Goal: Task Accomplishment & Management: Manage account settings

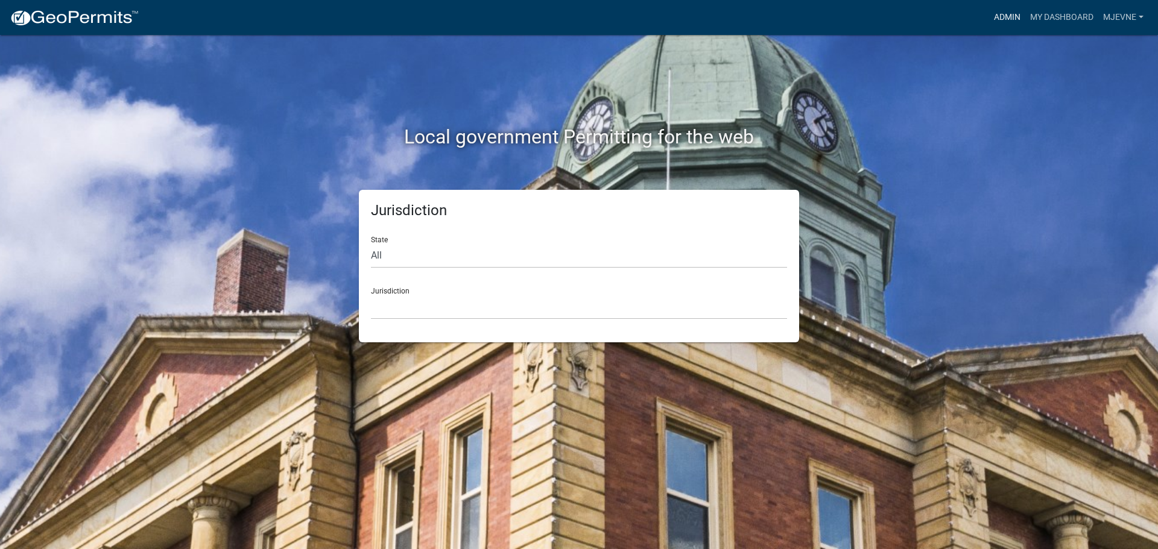
click at [1006, 14] on link "Admin" at bounding box center [1007, 17] width 36 height 23
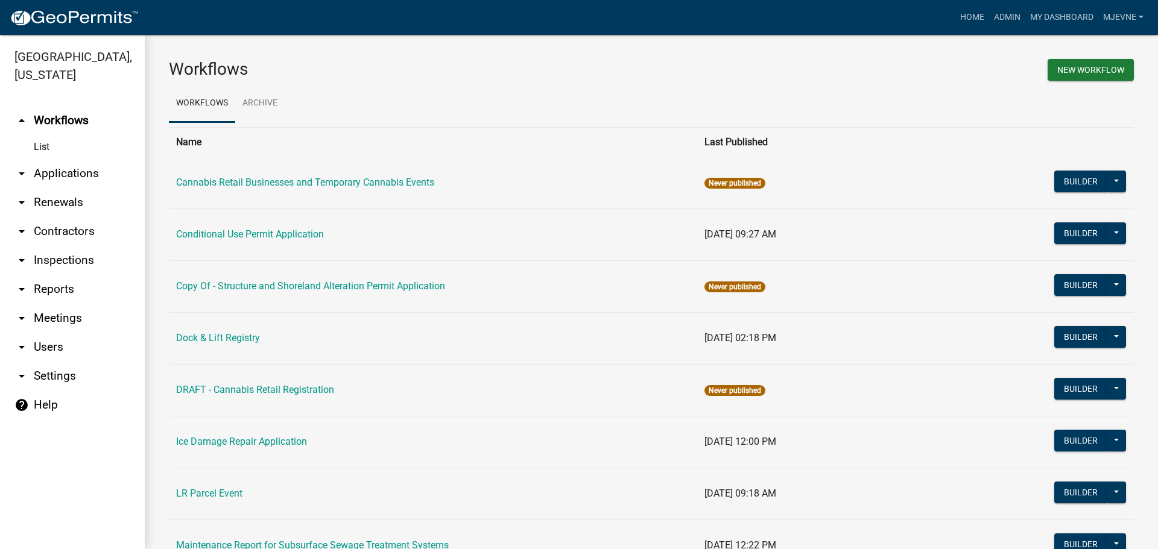
click at [70, 170] on link "arrow_drop_down Applications" at bounding box center [72, 173] width 145 height 29
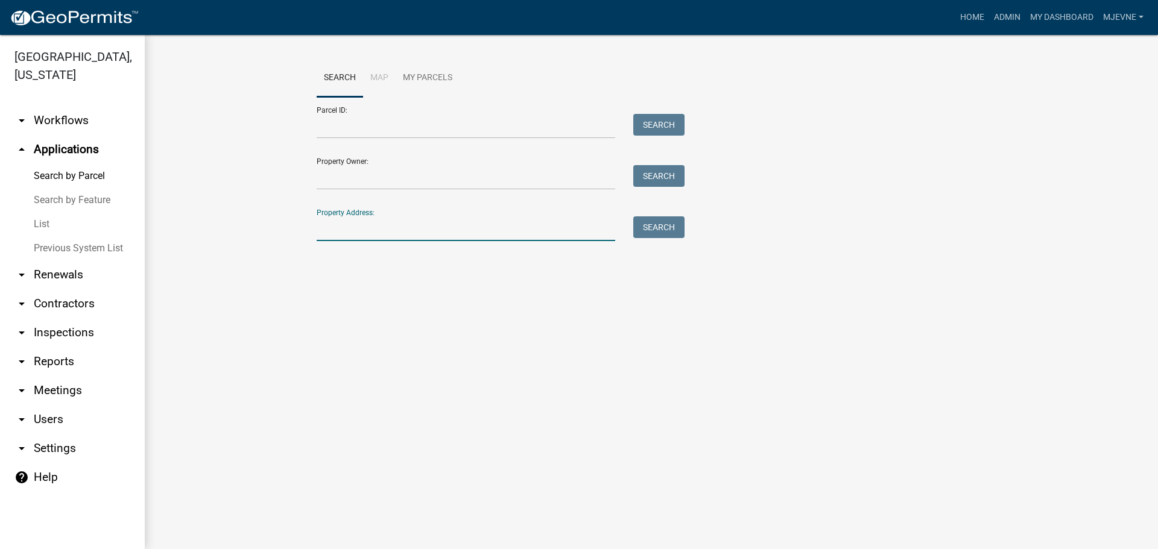
click at [340, 232] on input "Property Address:" at bounding box center [466, 228] width 298 height 25
type input "30331"
click at [667, 222] on button "Search" at bounding box center [658, 227] width 51 height 22
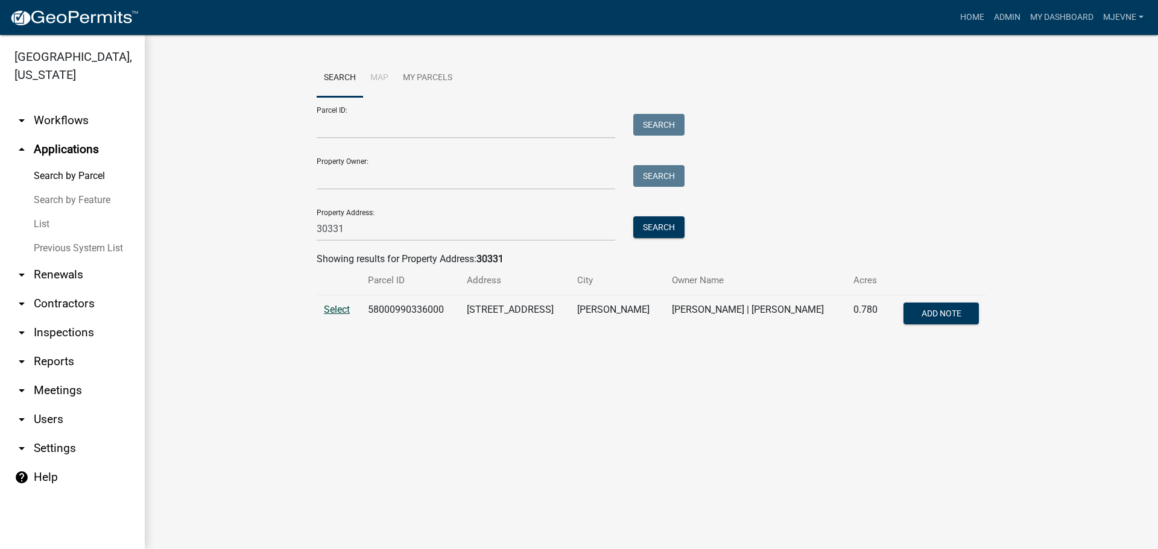
click at [333, 309] on span "Select" at bounding box center [337, 309] width 26 height 11
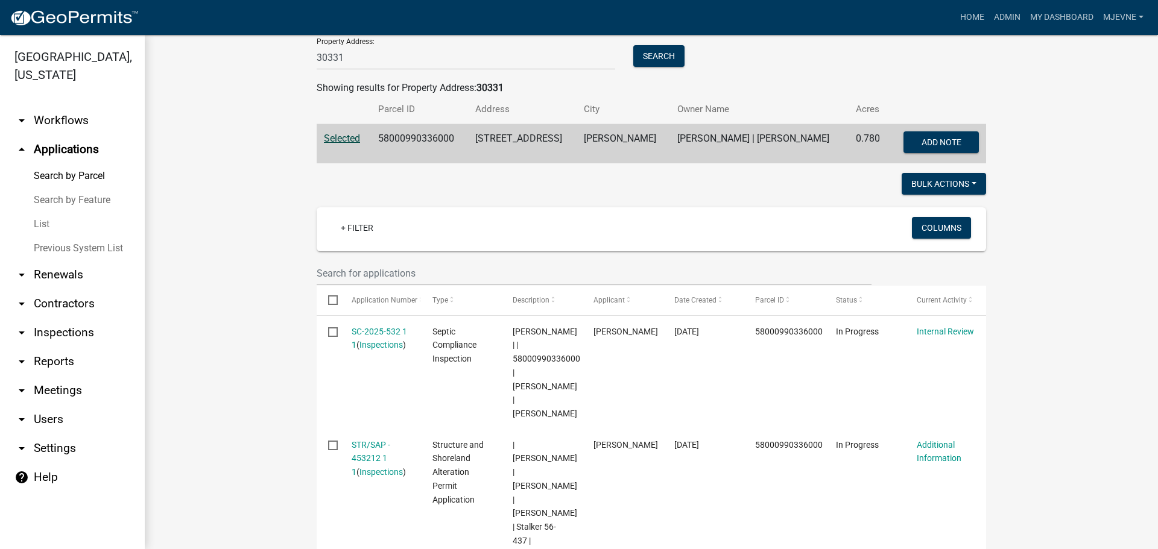
scroll to position [241, 0]
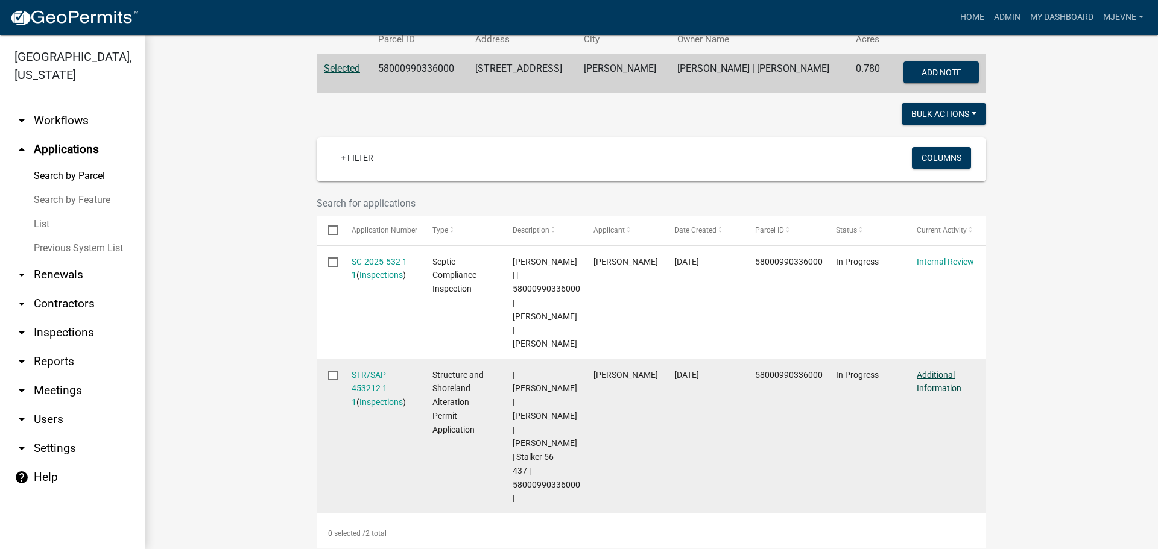
click at [930, 370] on link "Additional Information" at bounding box center [938, 382] width 45 height 24
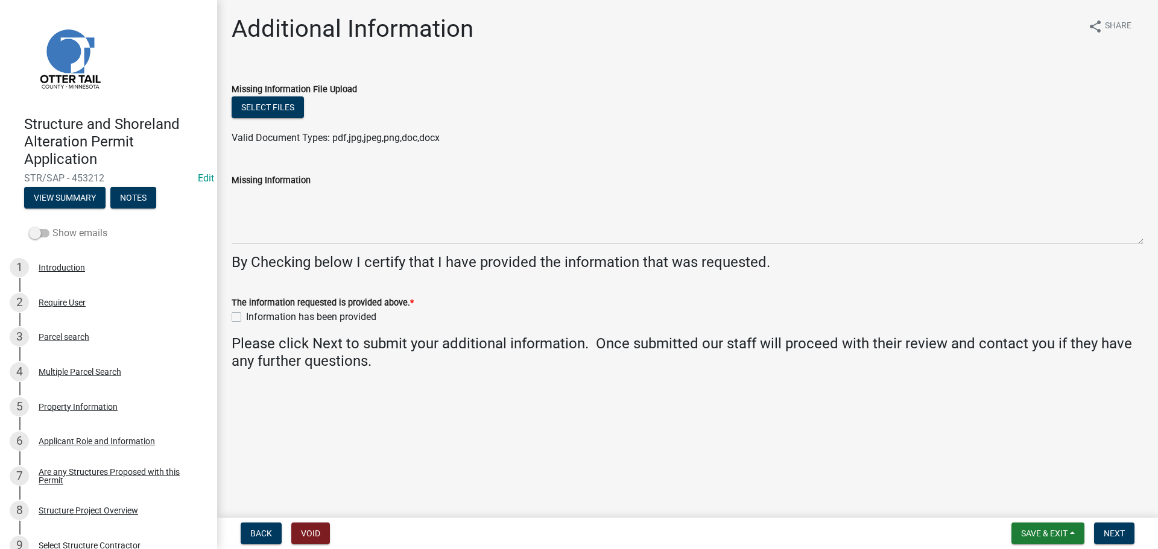
click at [45, 234] on span at bounding box center [39, 233] width 21 height 8
click at [52, 226] on input "Show emails" at bounding box center [52, 226] width 0 height 0
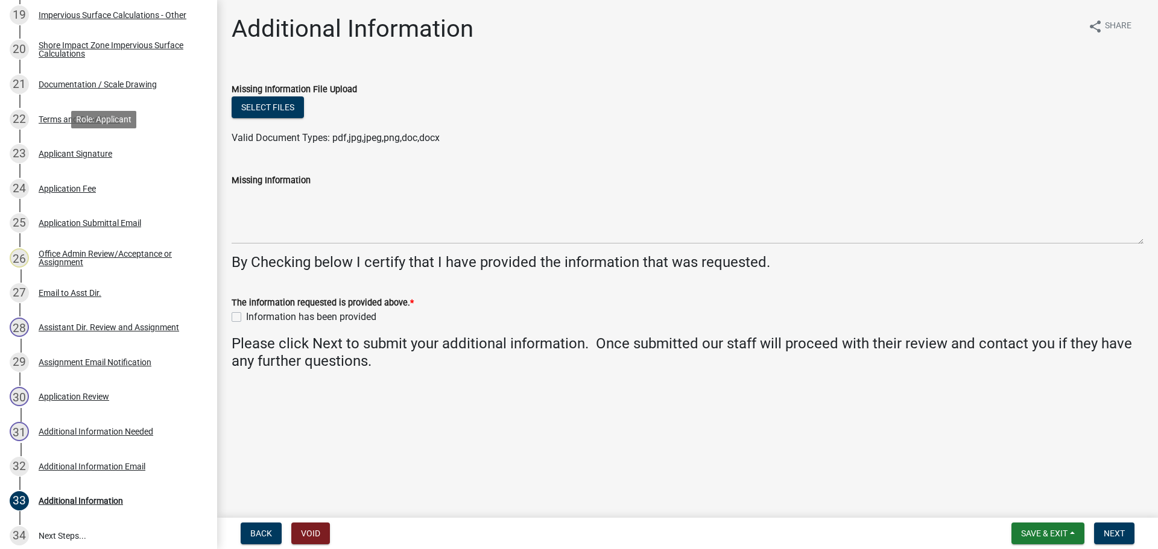
scroll to position [904, 0]
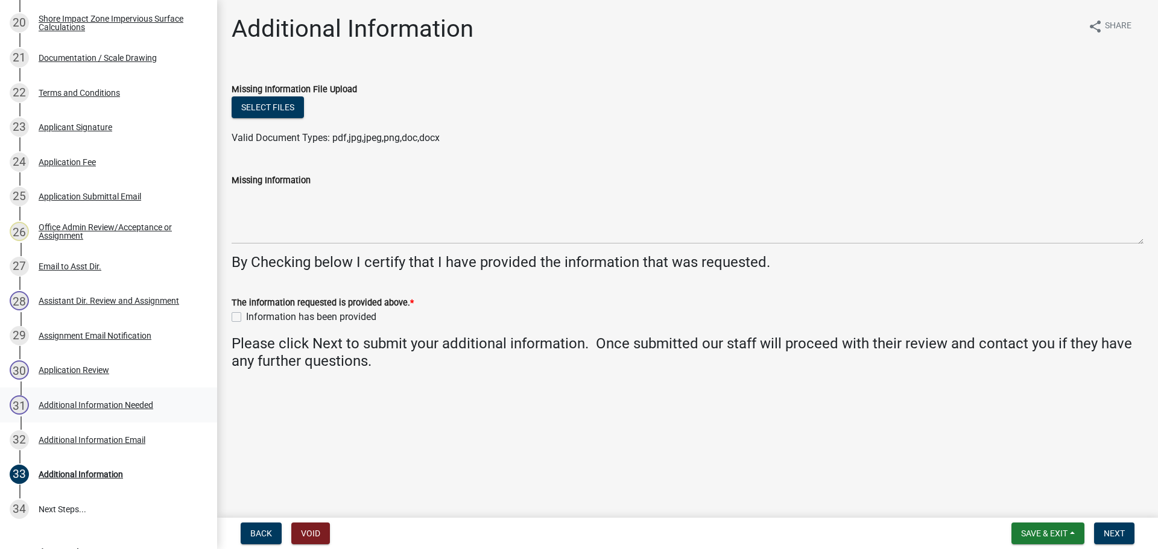
click at [104, 401] on div "Additional Information Needed" at bounding box center [96, 405] width 115 height 8
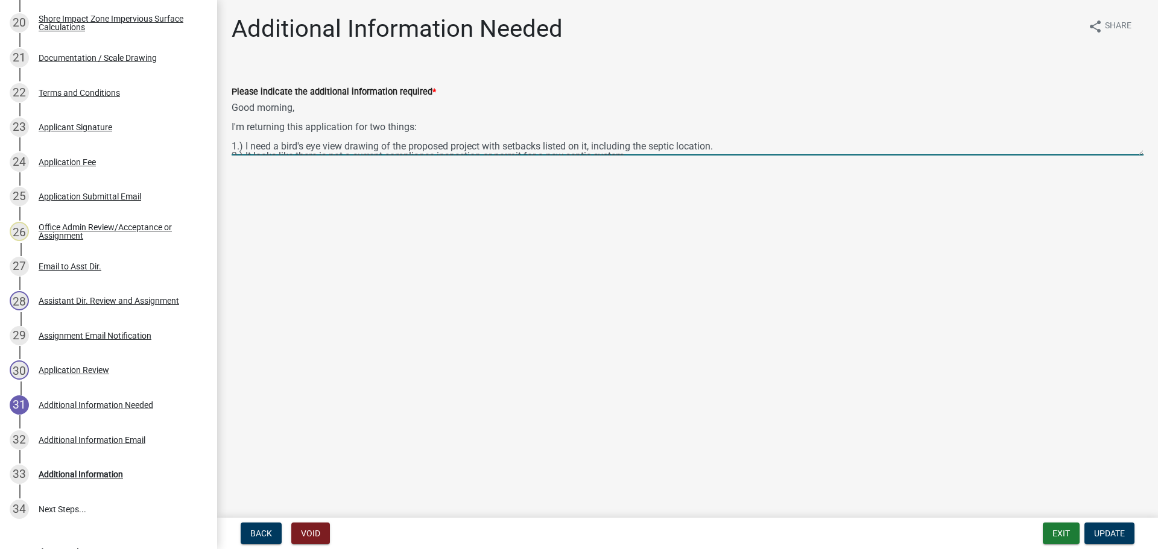
scroll to position [68, 0]
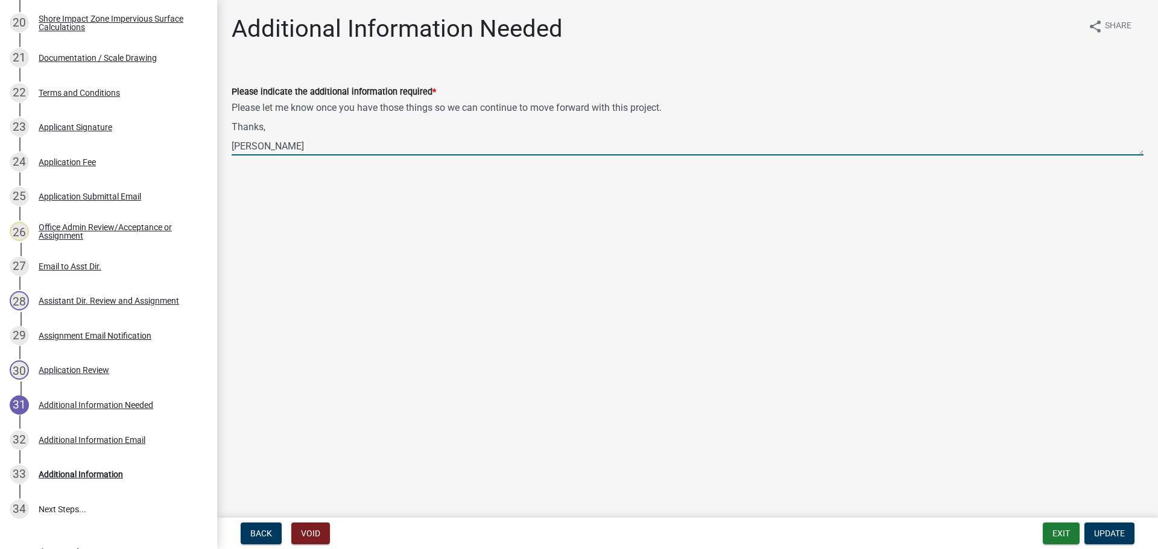
drag, startPoint x: 1128, startPoint y: 151, endPoint x: 1133, endPoint y: 206, distance: 55.7
click at [1133, 206] on main "Additional Information Needed share Share Please indicate the additional inform…" at bounding box center [687, 256] width 941 height 513
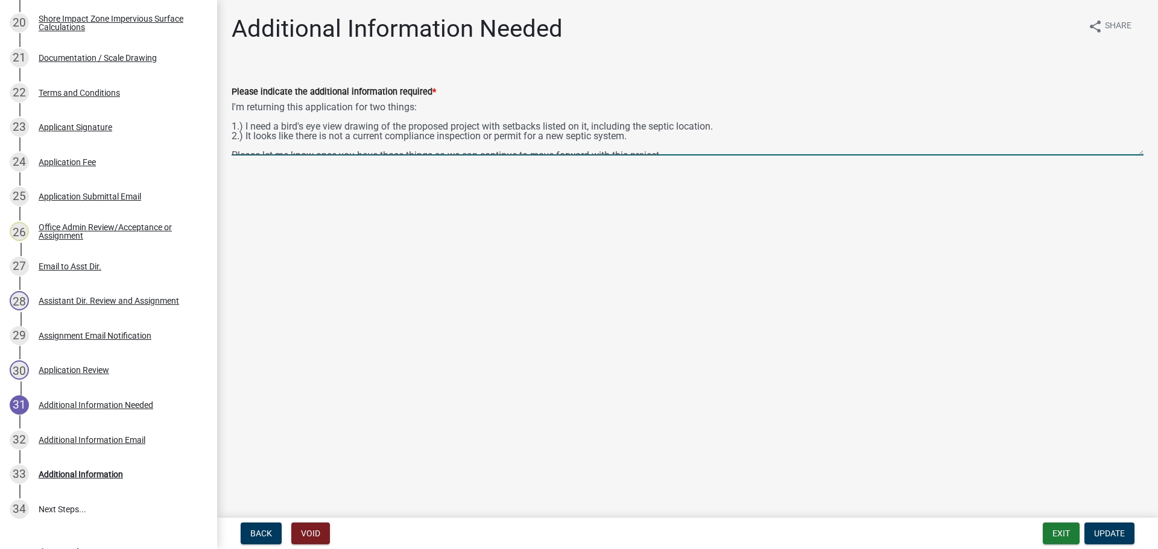
scroll to position [0, 0]
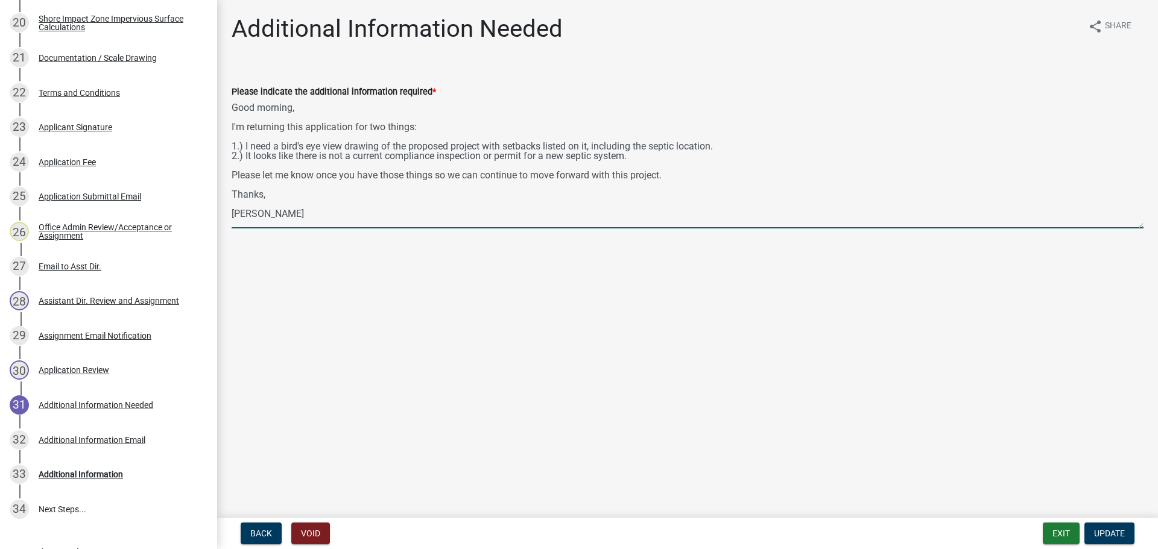
drag, startPoint x: 1140, startPoint y: 154, endPoint x: 1143, endPoint y: 227, distance: 73.0
click at [1143, 227] on textarea "Good morning, I'm returning this application for two things: 1.) I need a bird'…" at bounding box center [688, 164] width 912 height 130
click at [894, 160] on textarea "Good morning, I'm returning this application for two things: 1.) I need a bird'…" at bounding box center [688, 164] width 912 height 130
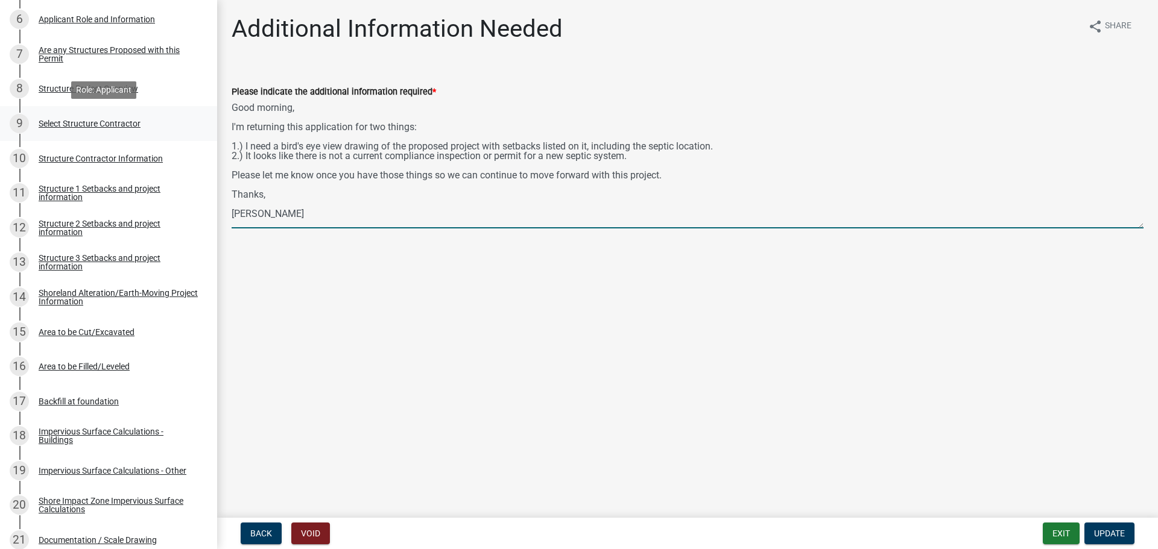
scroll to position [362, 0]
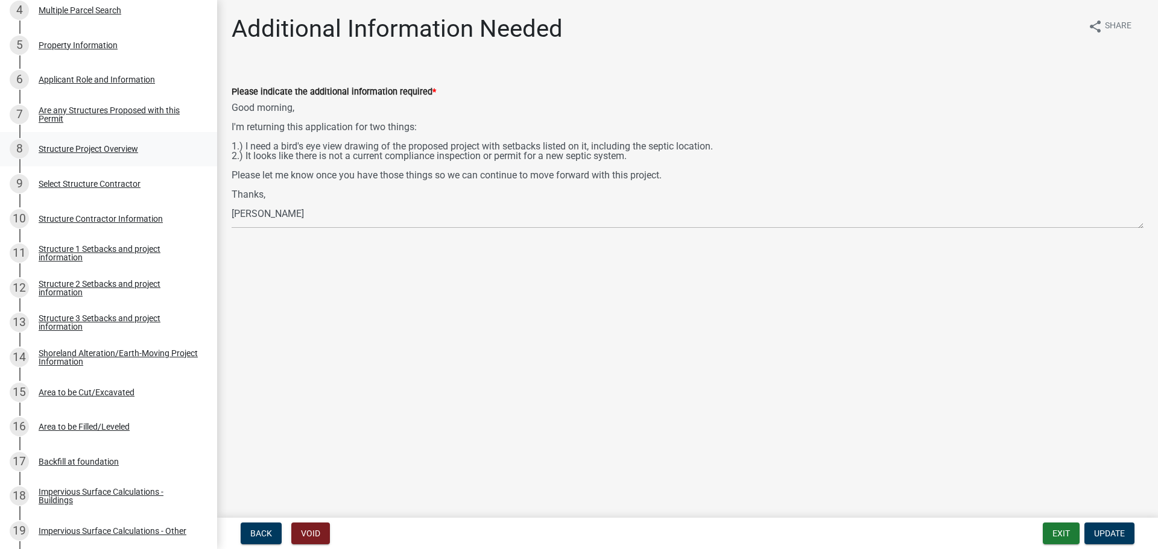
click at [94, 145] on div "Structure Project Overview" at bounding box center [88, 149] width 99 height 8
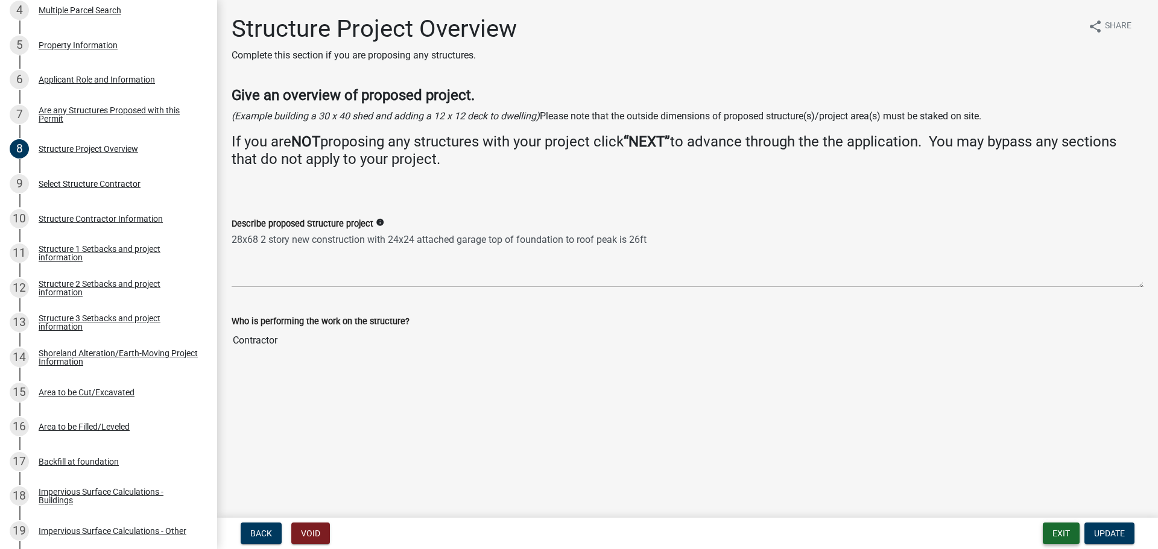
click at [1065, 532] on button "Exit" at bounding box center [1061, 534] width 37 height 22
